Goal: Find specific page/section: Find specific page/section

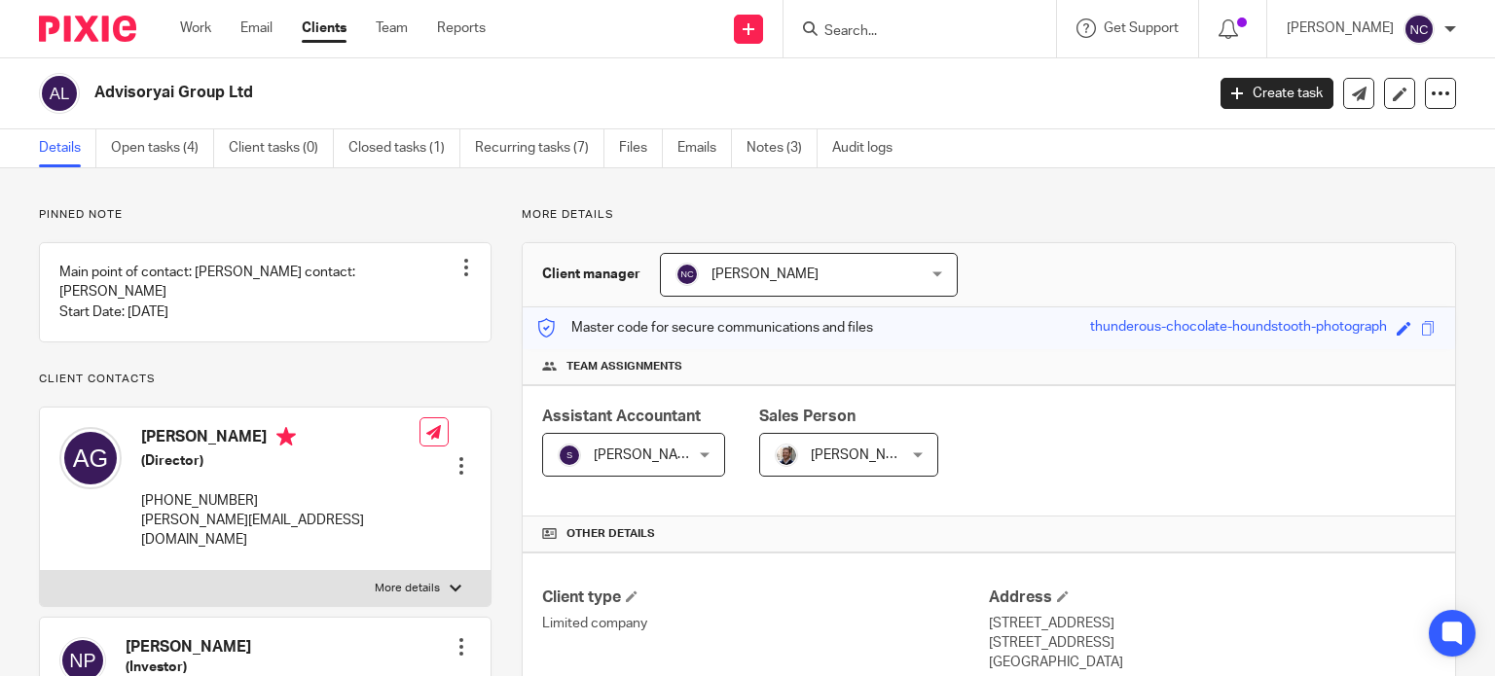
click at [954, 34] on input "Search" at bounding box center [909, 32] width 175 height 18
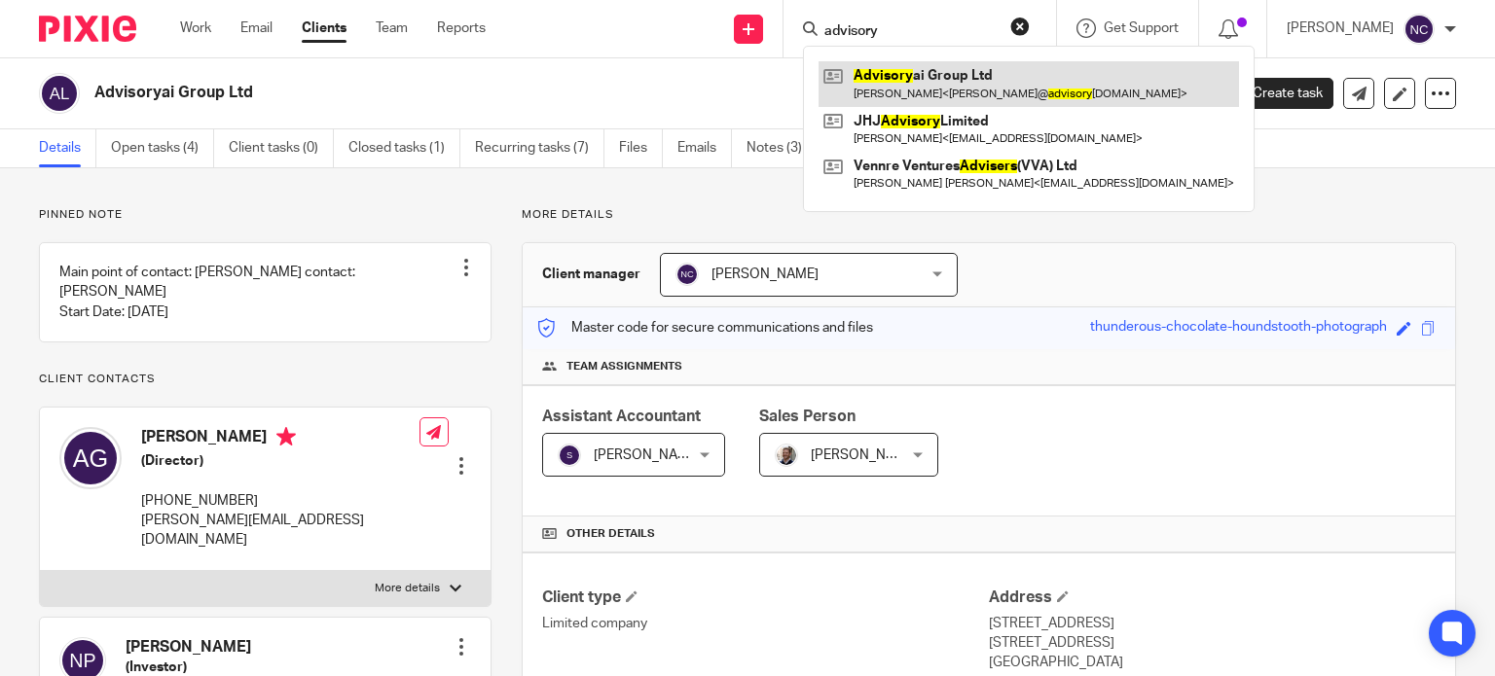
type input "advisory"
click at [901, 71] on link at bounding box center [1029, 83] width 420 height 45
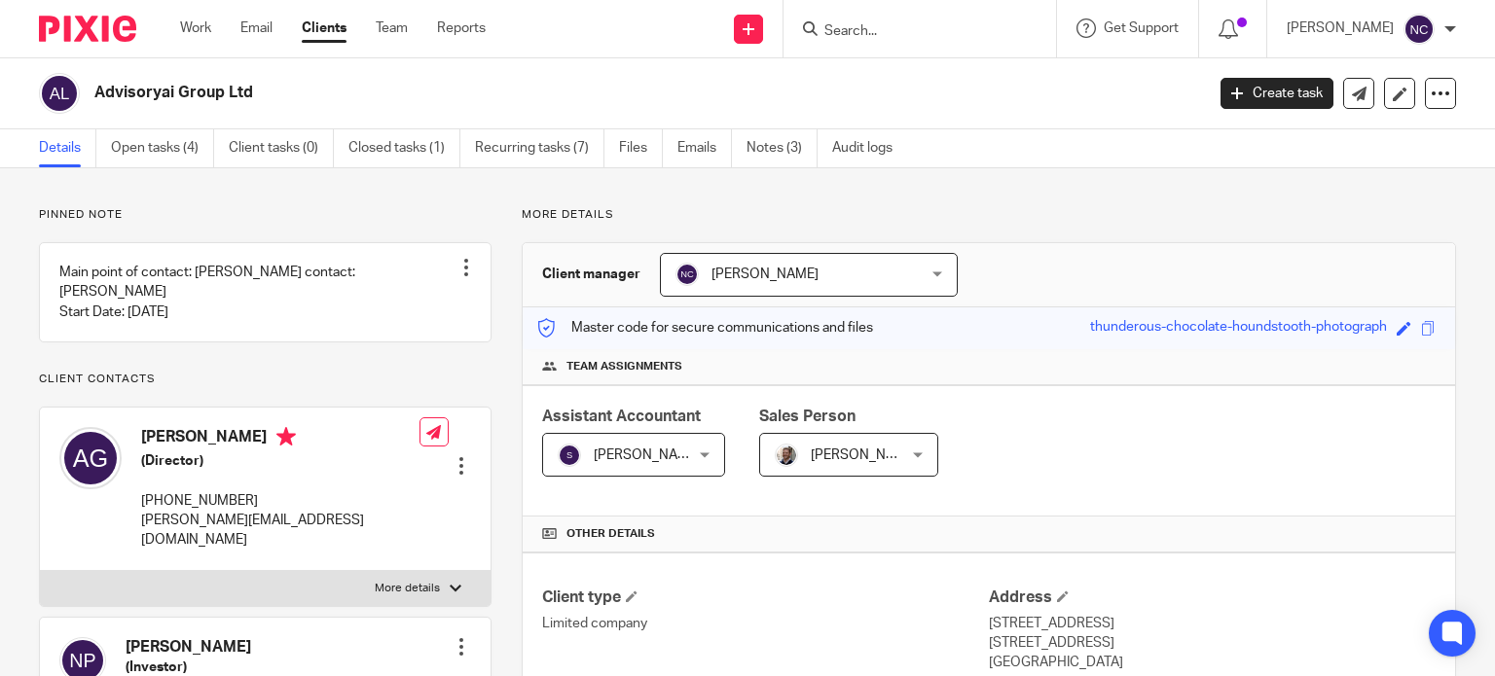
drag, startPoint x: 0, startPoint y: 0, endPoint x: 97, endPoint y: 86, distance: 129.7
click at [97, 86] on h2 "Advisoryai Group Ltd" at bounding box center [533, 93] width 878 height 20
copy h2 "Advisoryai Group Ltd"
